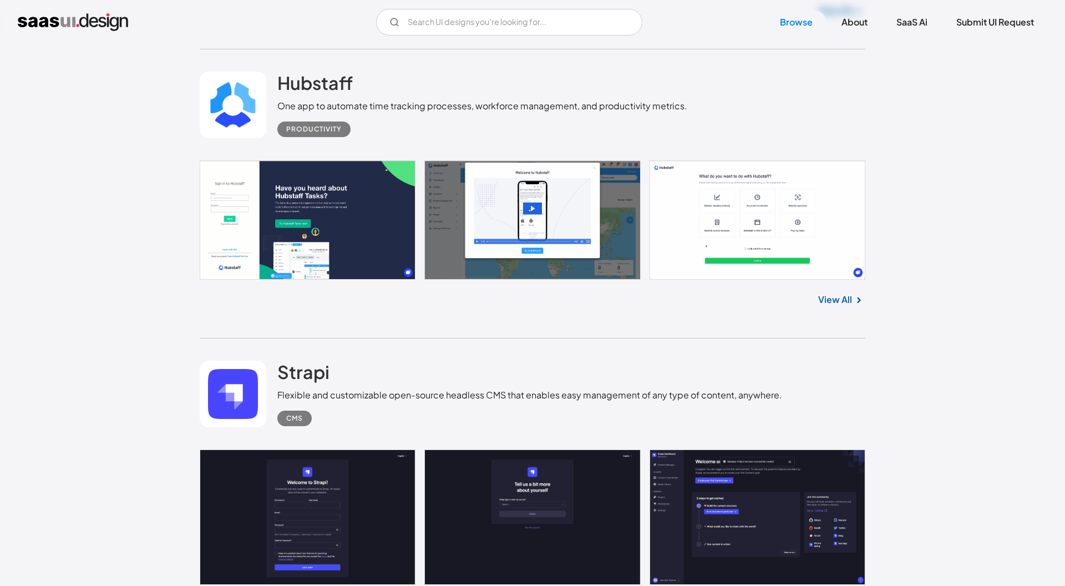
scroll to position [11280, 0]
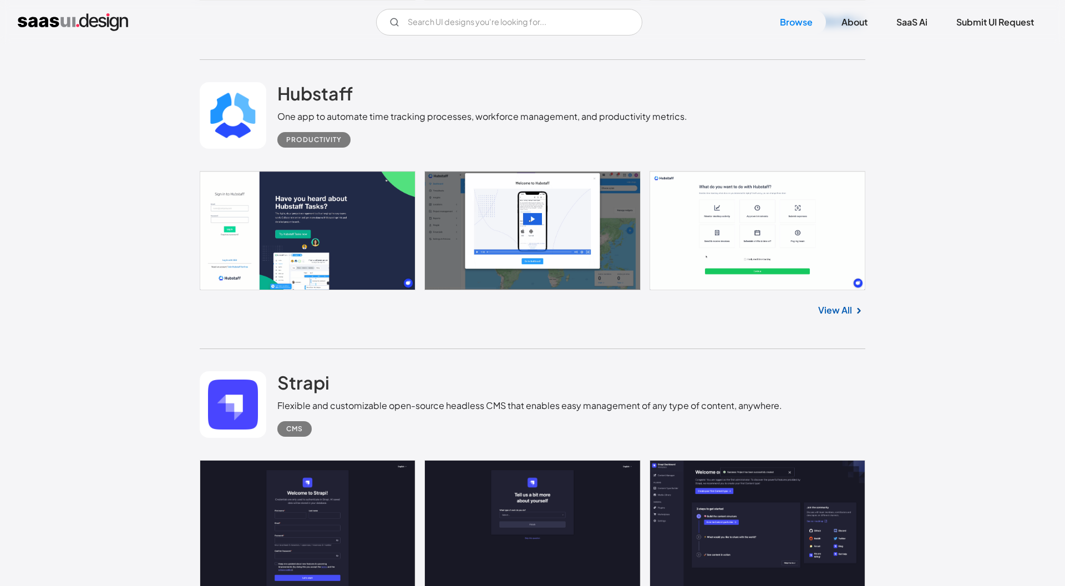
click at [845, 313] on link "View All" at bounding box center [835, 309] width 34 height 13
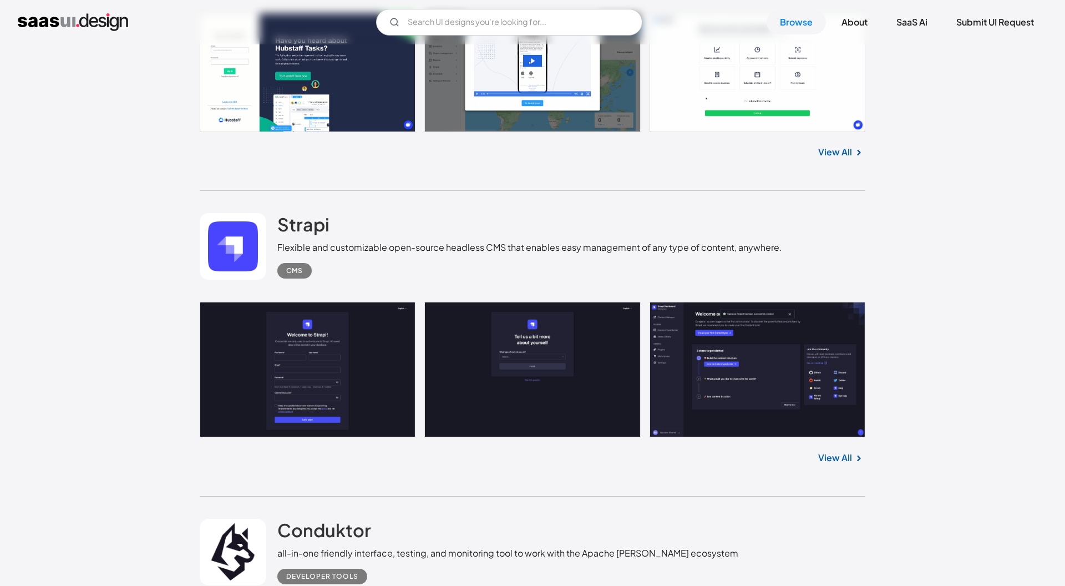
scroll to position [11445, 0]
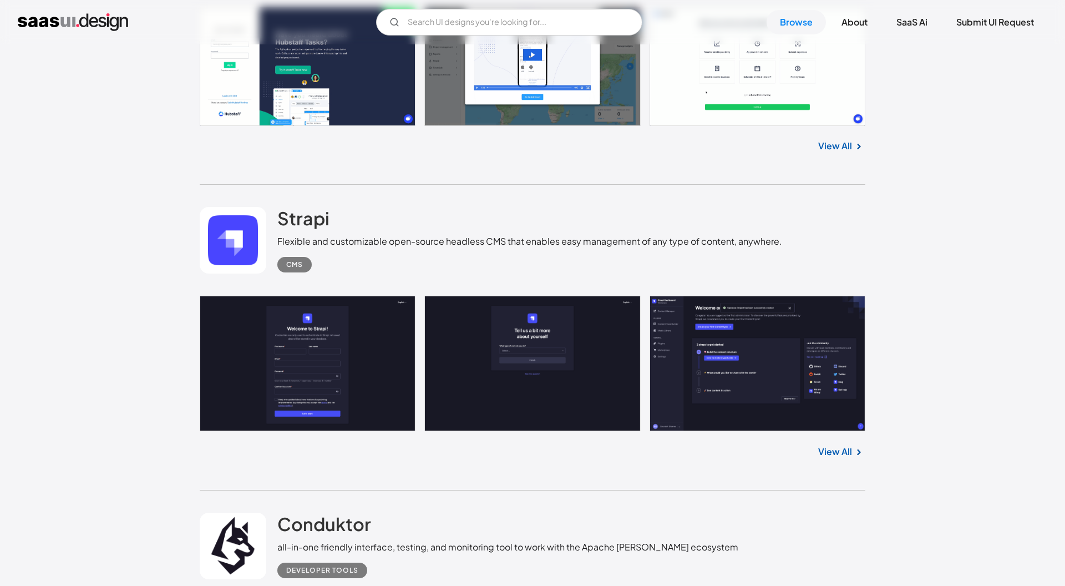
click at [837, 454] on link "View All" at bounding box center [835, 451] width 34 height 13
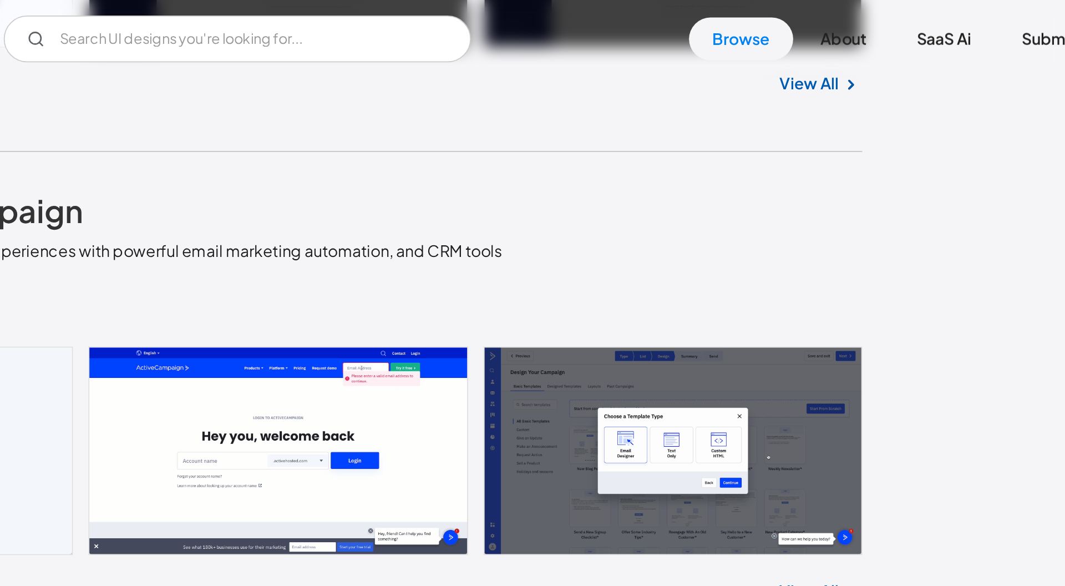
scroll to position [14728, 0]
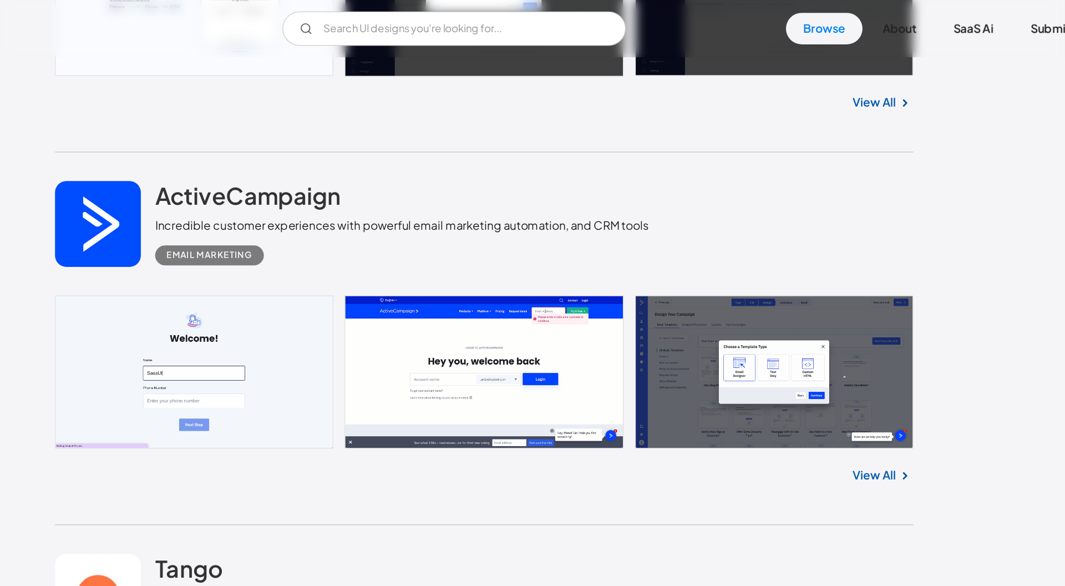
click at [842, 364] on link "View All" at bounding box center [835, 368] width 34 height 13
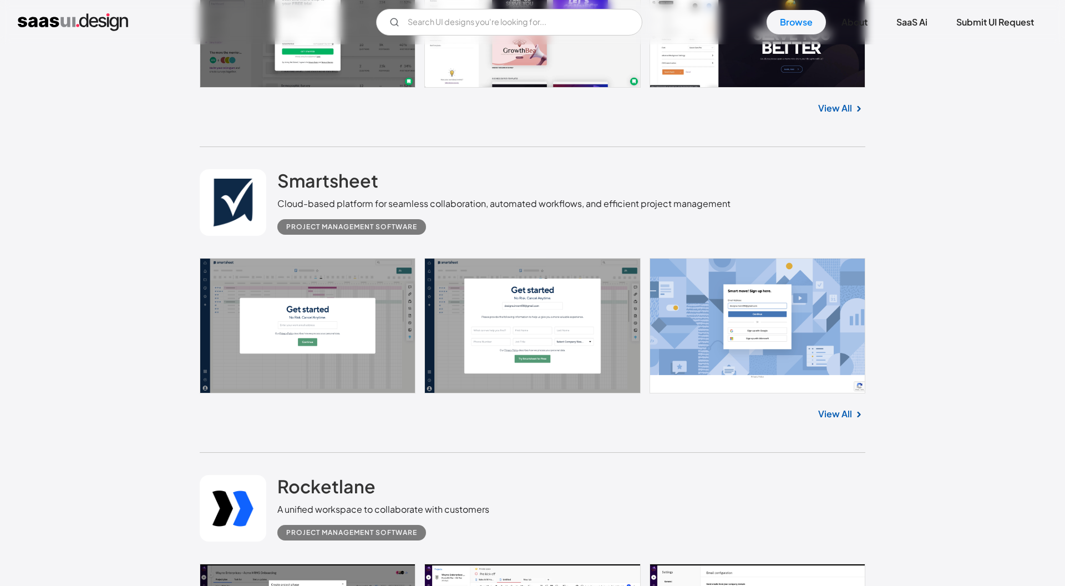
scroll to position [16449, 0]
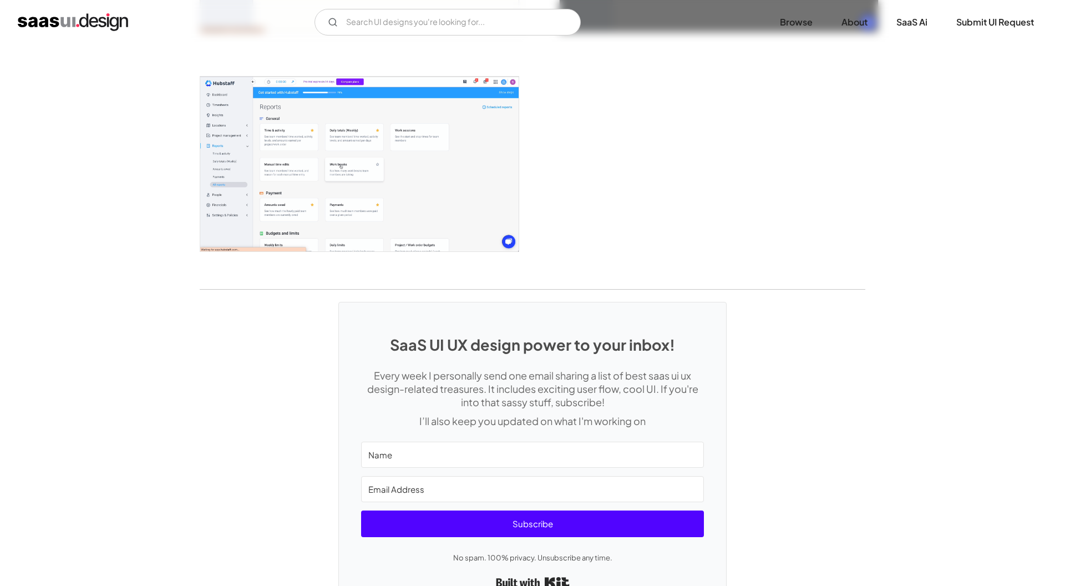
scroll to position [2874, 0]
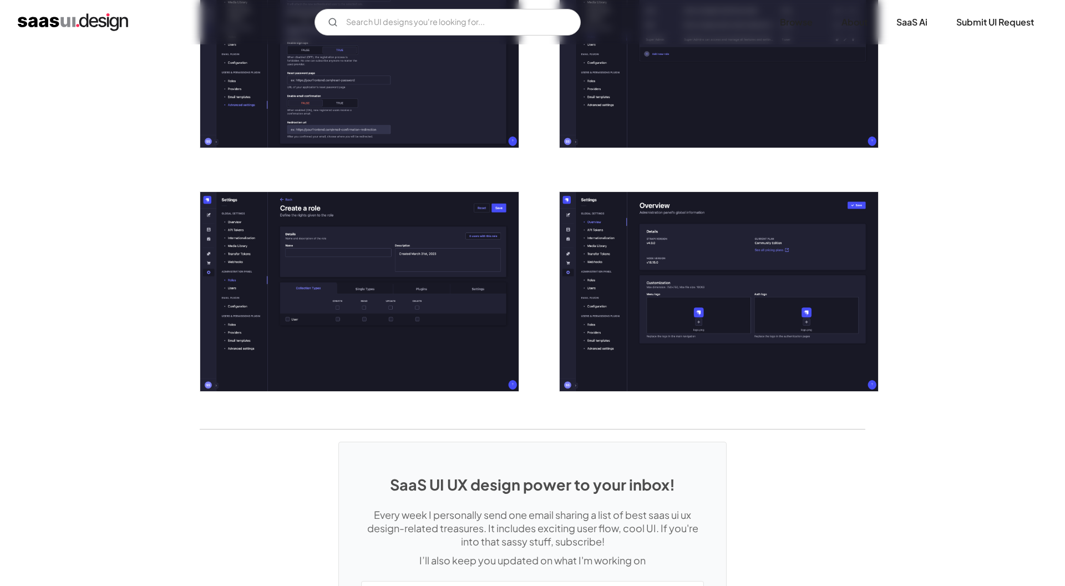
scroll to position [2465, 0]
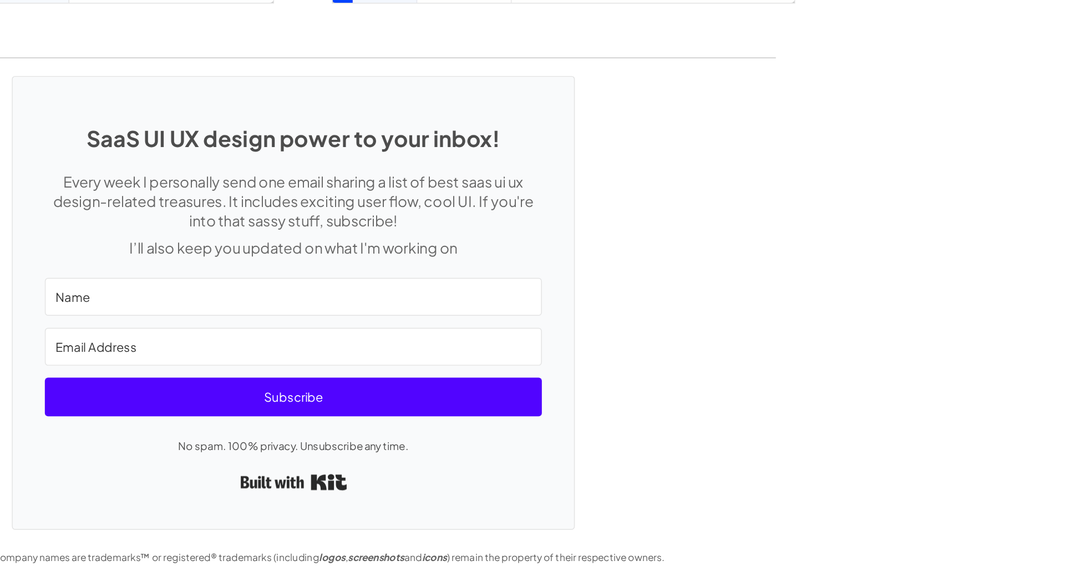
scroll to position [2651, 0]
